Goal: Task Accomplishment & Management: Use online tool/utility

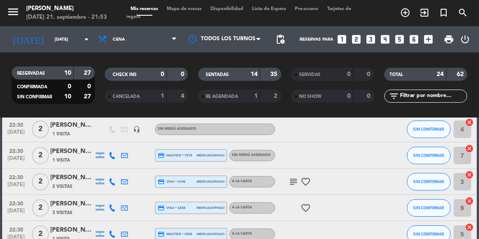
scroll to position [456, 0]
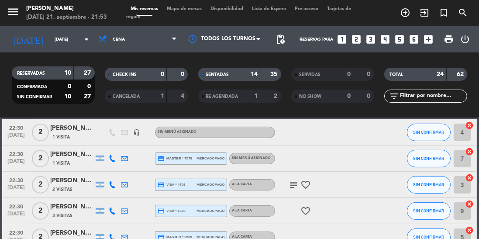
click at [292, 187] on icon "subject" at bounding box center [293, 184] width 10 height 10
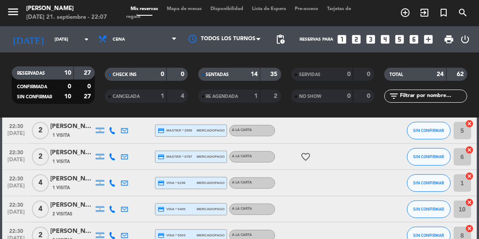
scroll to position [561, 0]
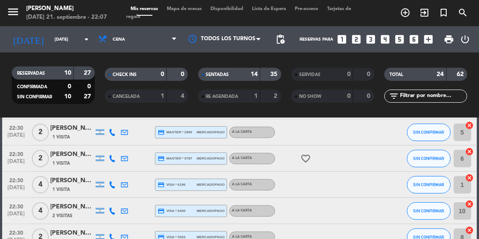
click at [69, 186] on span "1 Visita" at bounding box center [60, 189] width 17 height 7
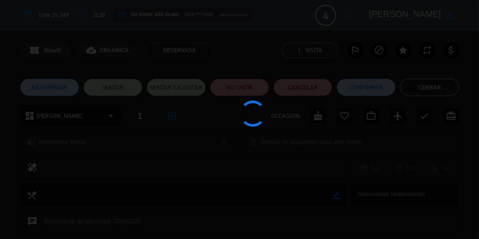
click at [107, 88] on div at bounding box center [239, 119] width 479 height 239
click at [106, 88] on button "SENTAR" at bounding box center [112, 87] width 59 height 17
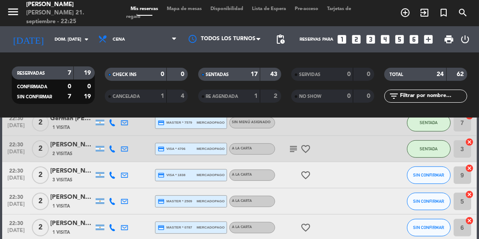
scroll to position [491, 0]
click at [80, 203] on div "1 Visita" at bounding box center [72, 206] width 44 height 7
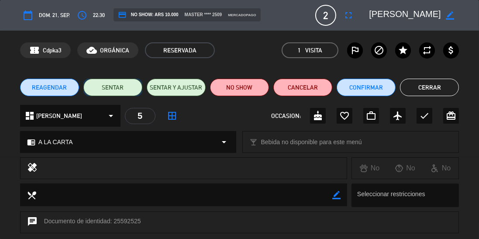
click at [107, 92] on button "SENTAR" at bounding box center [112, 87] width 59 height 17
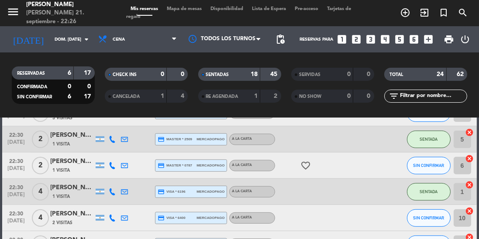
scroll to position [574, 0]
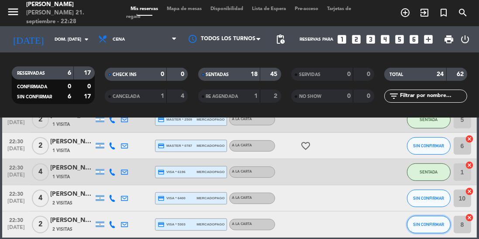
click at [433, 216] on button "SIN CONFIRMAR" at bounding box center [429, 224] width 44 height 17
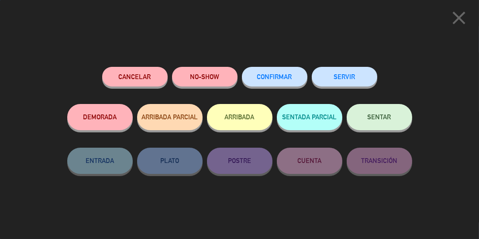
click at [385, 121] on span "SENTAR" at bounding box center [380, 116] width 24 height 7
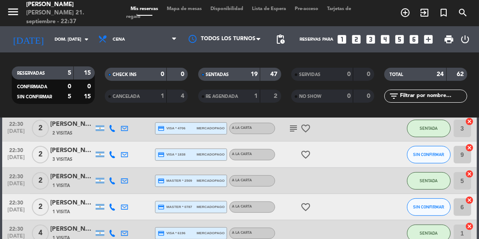
scroll to position [512, 0]
click at [432, 154] on button "SIN CONFIRMAR" at bounding box center [429, 154] width 44 height 17
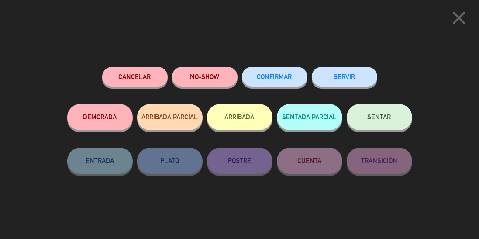
click at [387, 113] on button "SENTAR" at bounding box center [379, 117] width 65 height 26
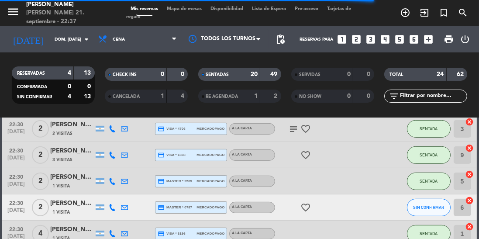
scroll to position [574, 0]
